Goal: Navigation & Orientation: Find specific page/section

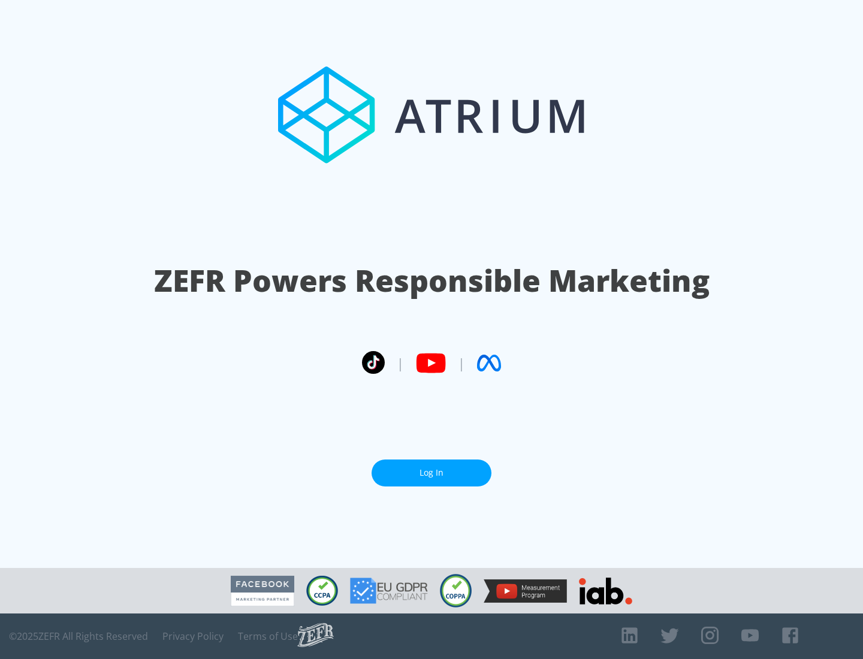
click at [431, 468] on link "Log In" at bounding box center [431, 472] width 120 height 27
